Goal: Navigation & Orientation: Understand site structure

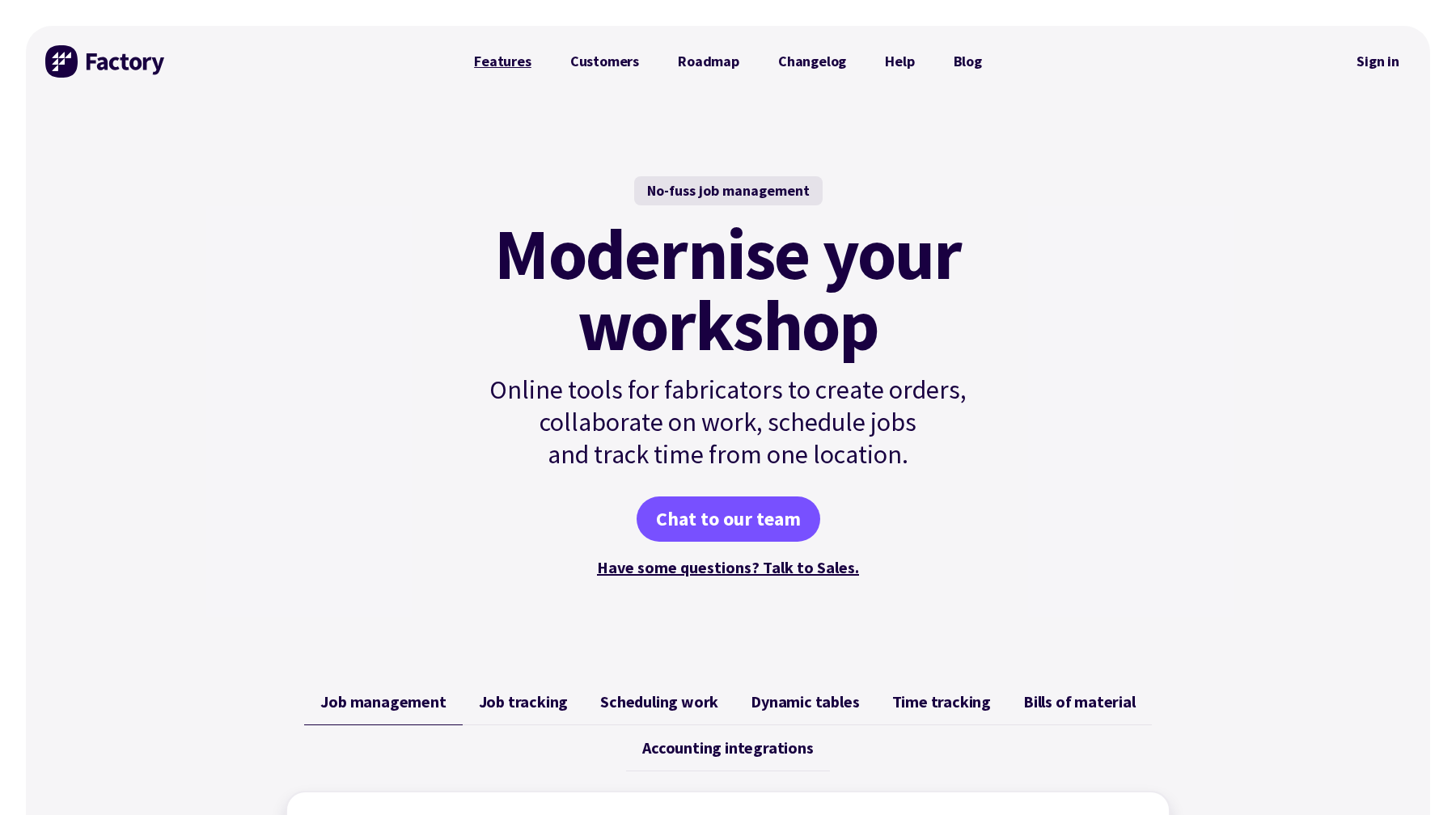
click at [522, 64] on link "Features" at bounding box center [502, 61] width 96 height 33
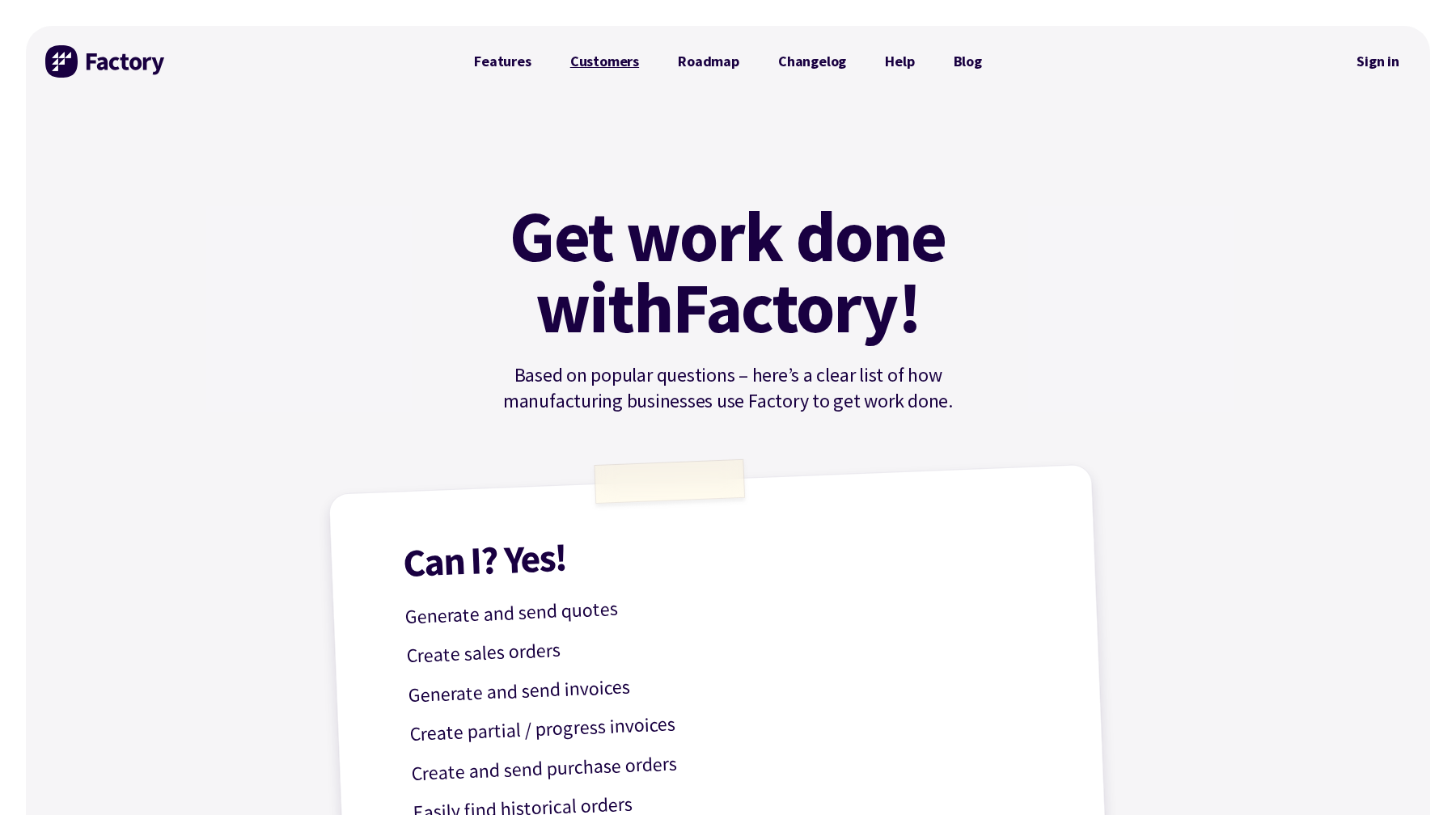
click at [608, 64] on link "Customers" at bounding box center [604, 61] width 108 height 33
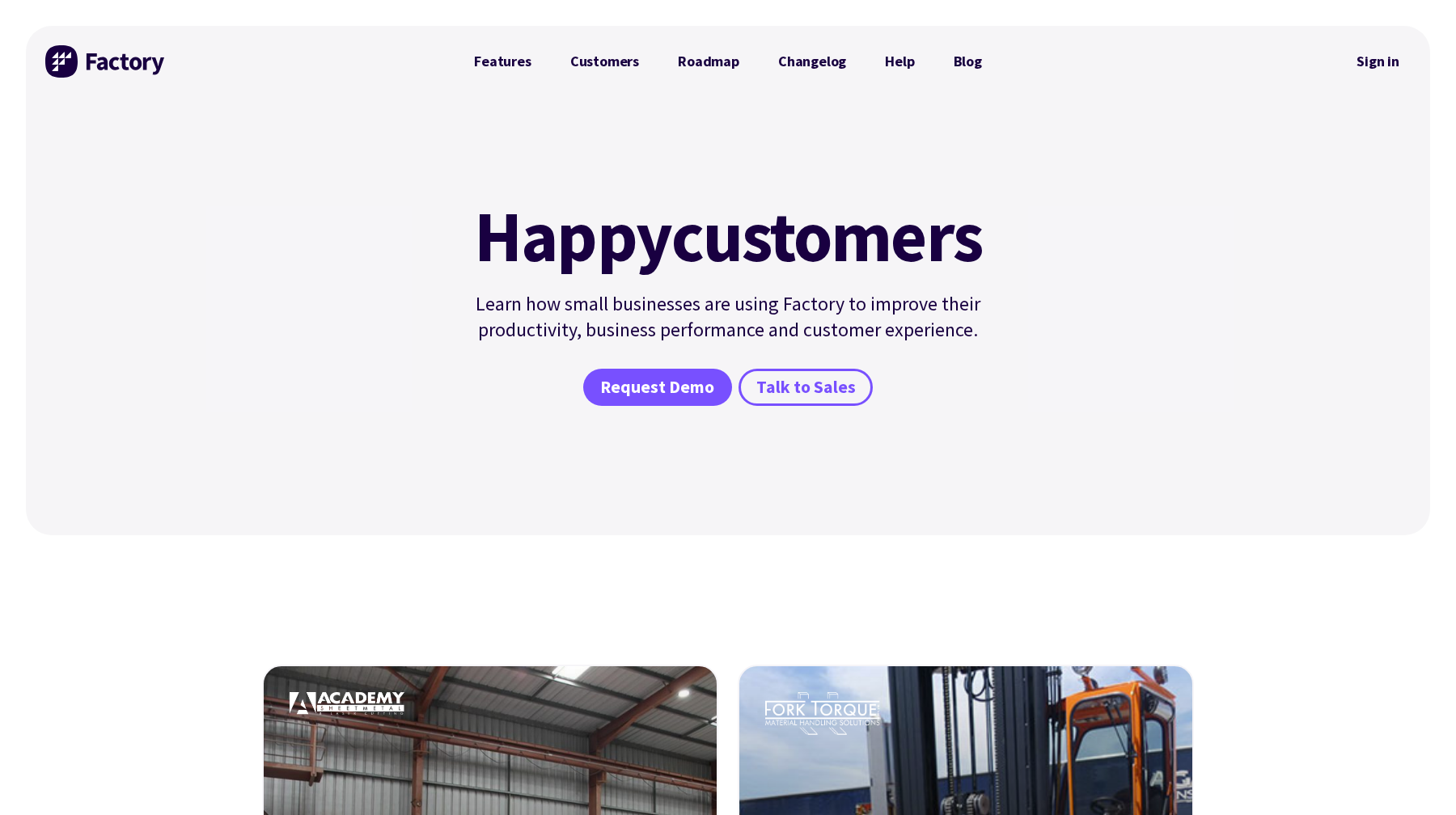
click at [717, 78] on div "Features Customers Roadmap Changelog Help Blog" at bounding box center [728, 62] width 547 height 71
click at [718, 63] on link "Roadmap" at bounding box center [708, 61] width 100 height 33
click at [805, 63] on link "Changelog" at bounding box center [812, 61] width 107 height 33
click at [1380, 63] on link "Sign in" at bounding box center [1378, 62] width 65 height 37
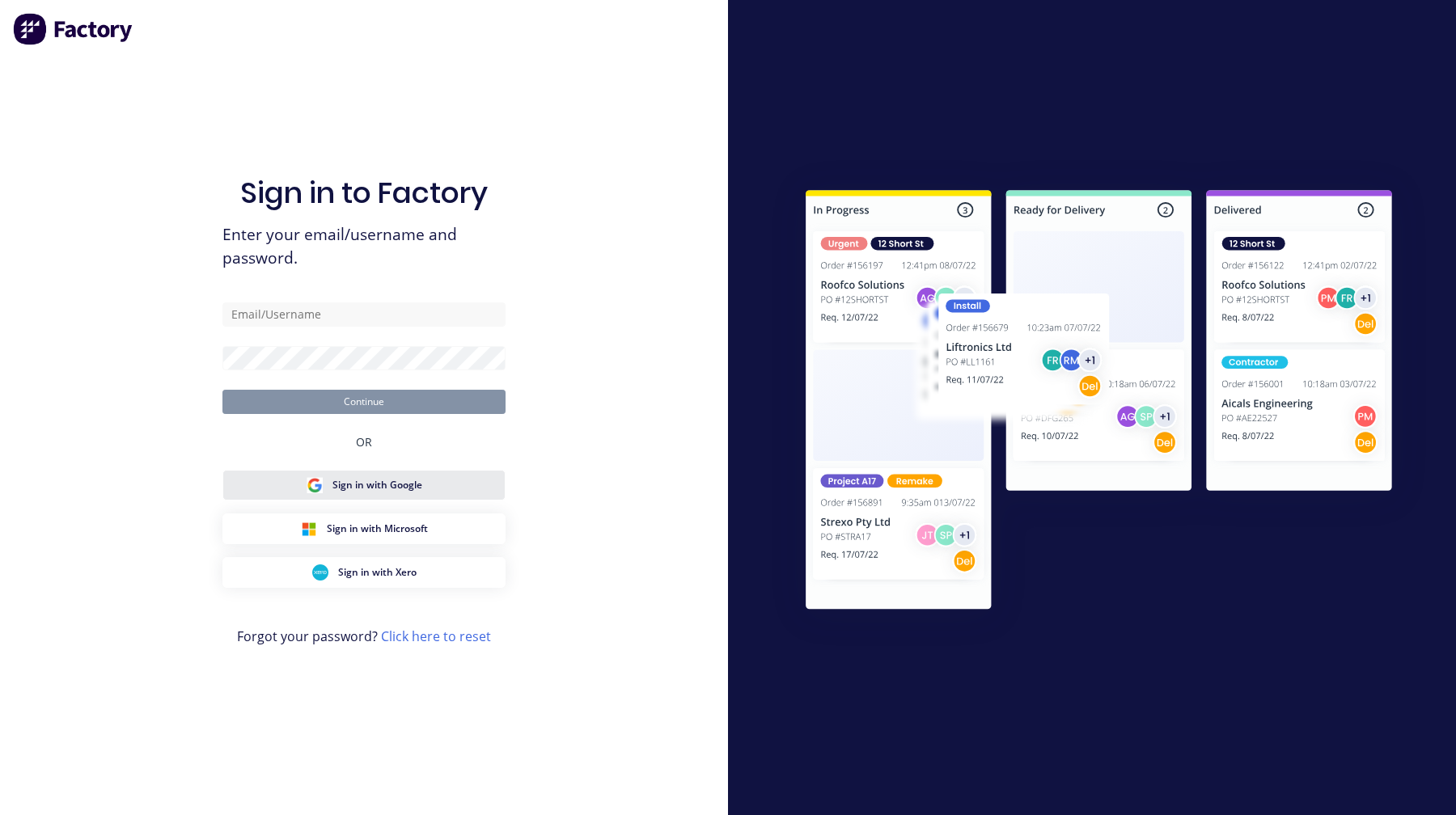
click at [393, 478] on span "Sign in with Google" at bounding box center [378, 485] width 90 height 15
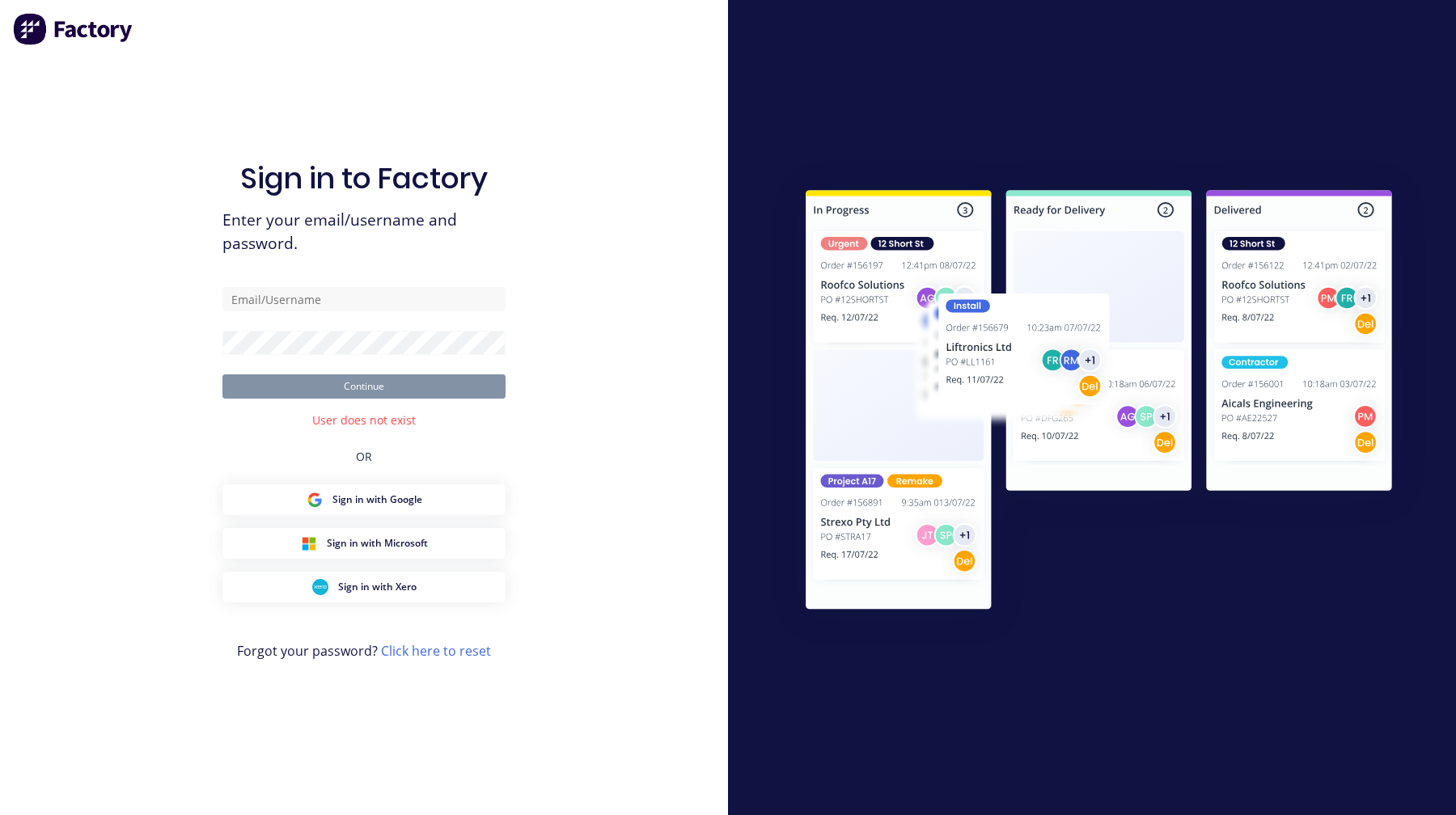
click at [96, 27] on img at bounding box center [74, 29] width 122 height 33
click at [433, 648] on link "Click here to reset" at bounding box center [436, 651] width 110 height 18
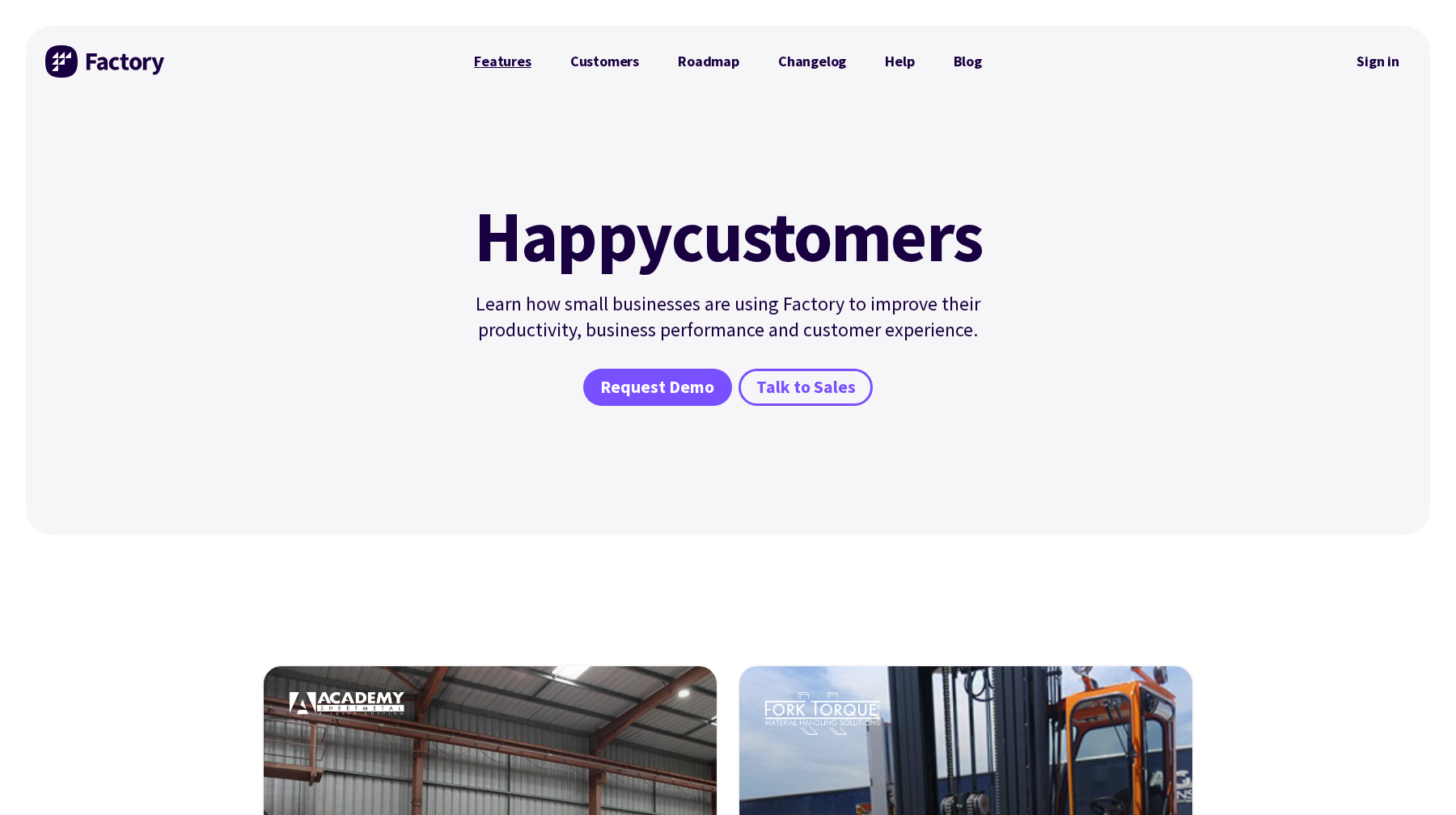
click at [524, 59] on link "Features" at bounding box center [502, 61] width 96 height 33
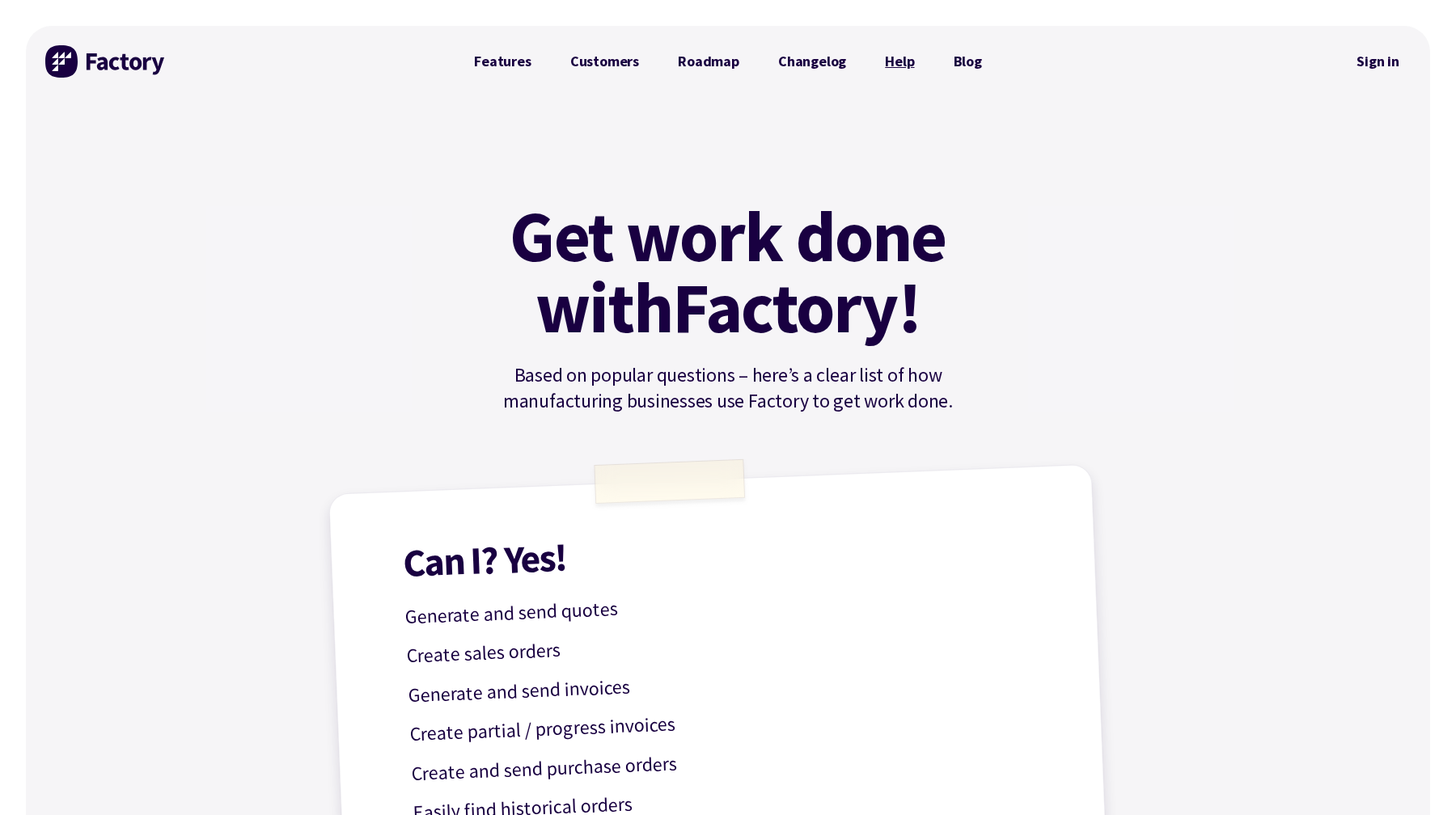
click at [891, 61] on link "Help" at bounding box center [900, 61] width 68 height 33
click at [966, 65] on link "Blog" at bounding box center [968, 61] width 67 height 33
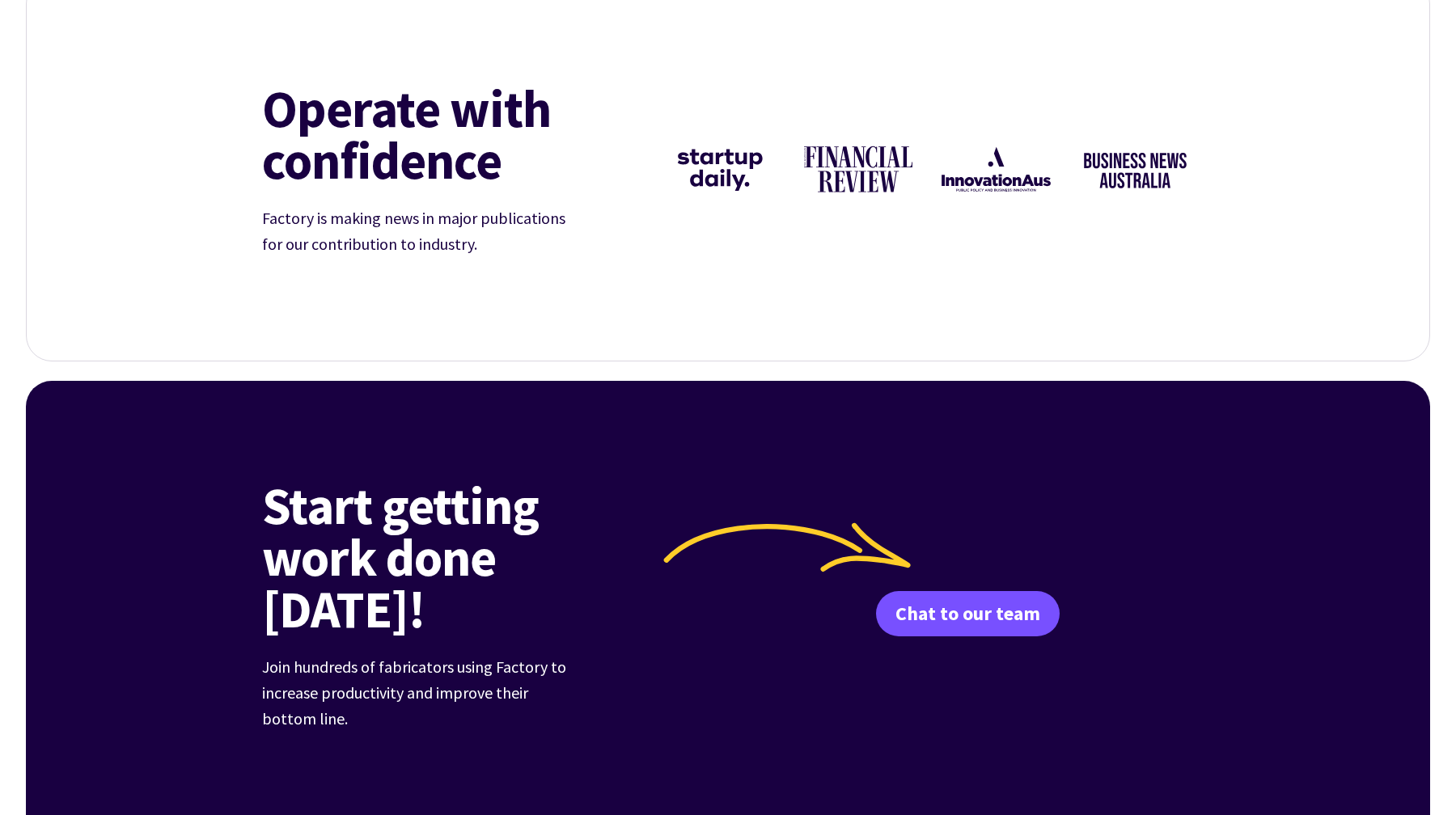
scroll to position [6239, 0]
